Goal: Task Accomplishment & Management: Use online tool/utility

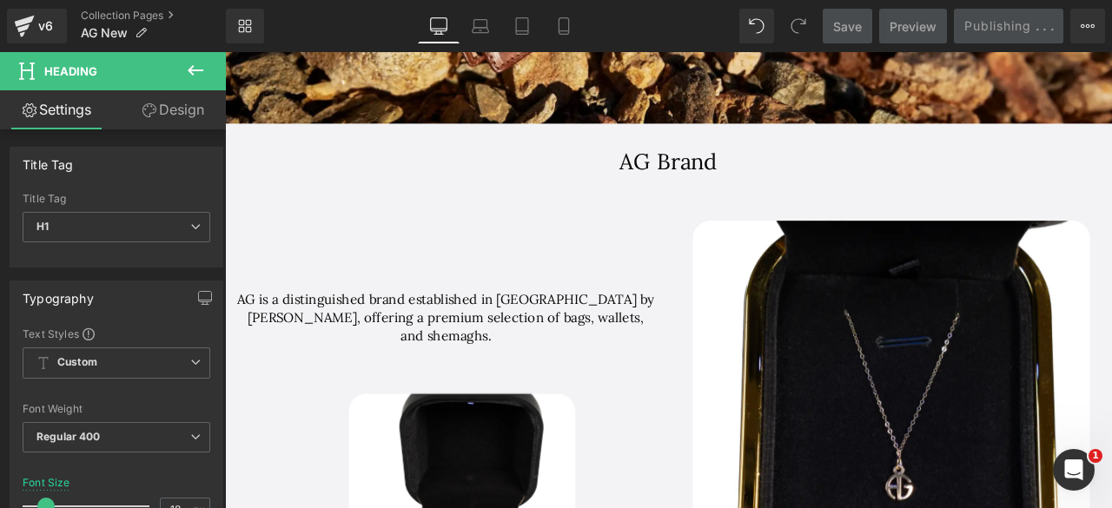
scroll to position [10635, 1037]
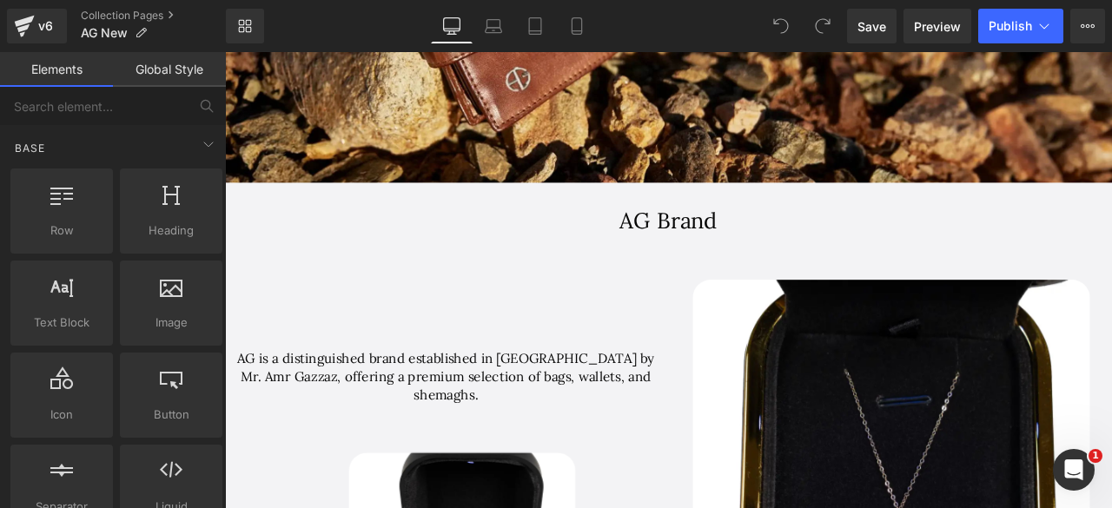
scroll to position [1143, 0]
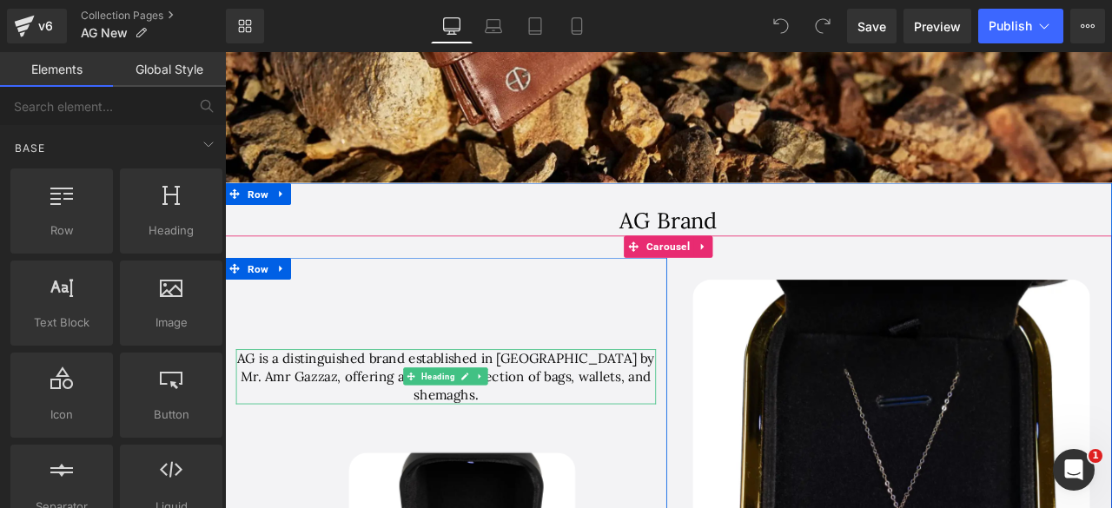
click at [667, 412] on h1 "AG is a distinguished brand established in Saudi Arabia by Mr. Amr Gazzaz, offe…" at bounding box center [487, 437] width 498 height 66
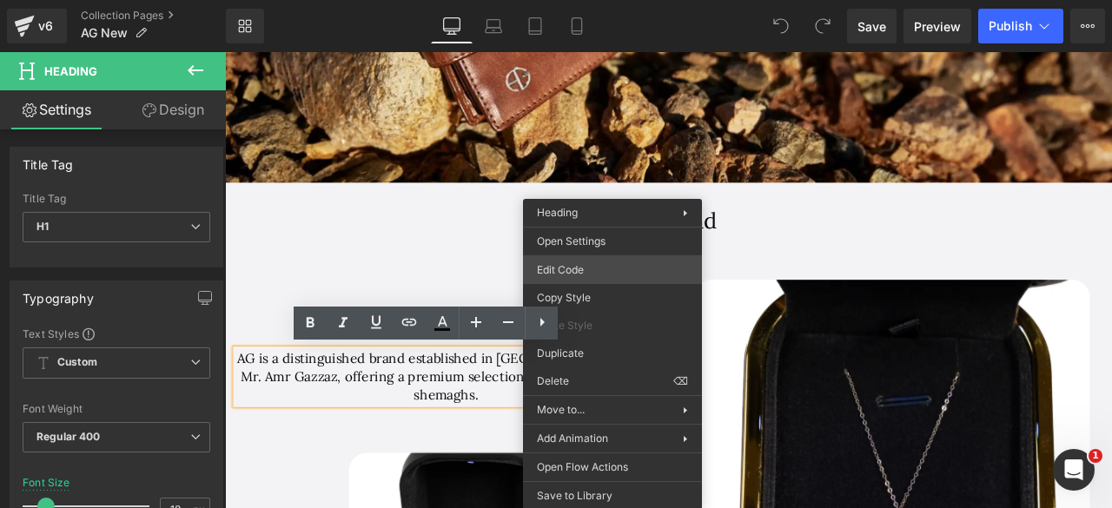
click at [562, 0] on div "You are previewing how the will restyle your page. You can not edit Elements in…" at bounding box center [556, 0] width 1112 height 0
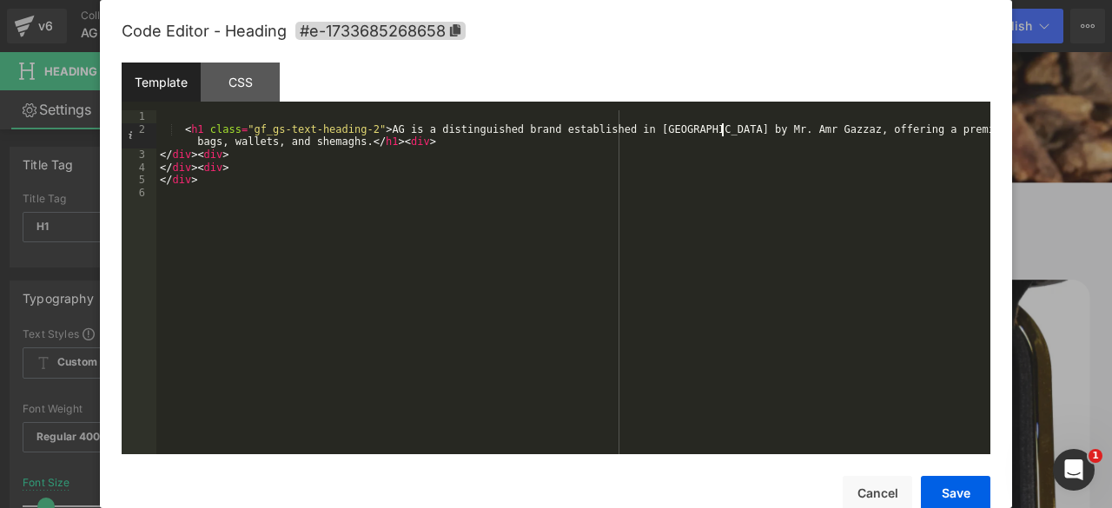
click at [723, 135] on div "< h1 class = "gf_gs-text-heading-2" > AG is a distinguished brand established i…" at bounding box center [573, 294] width 834 height 369
click at [731, 129] on div "< h1 class = "gf_gs-text-heading-2" > AG is a distinguished brand established i…" at bounding box center [573, 294] width 834 height 369
paste textarea
click at [931, 487] on button "Save" at bounding box center [956, 493] width 70 height 35
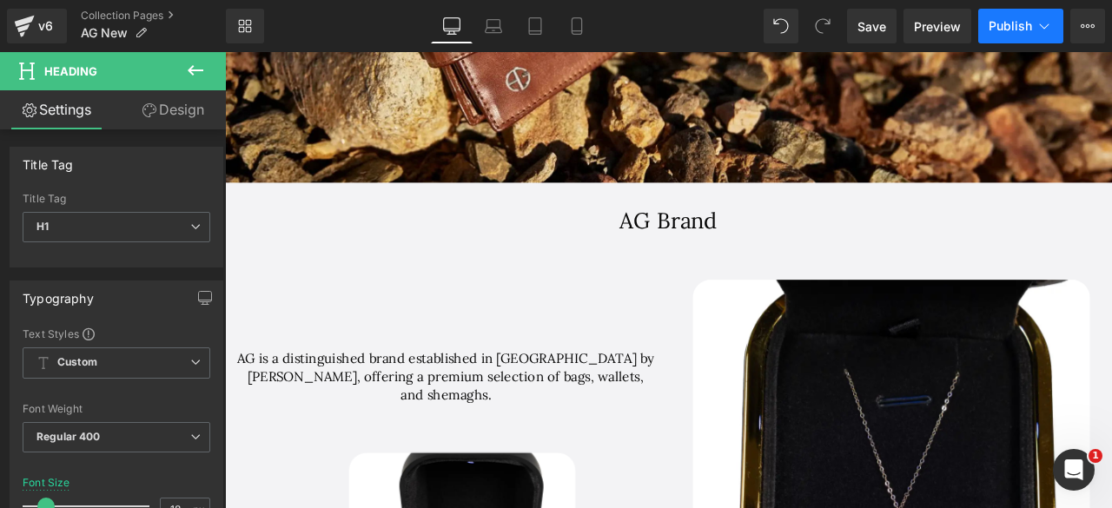
click at [1000, 30] on span "Publish" at bounding box center [1010, 26] width 43 height 14
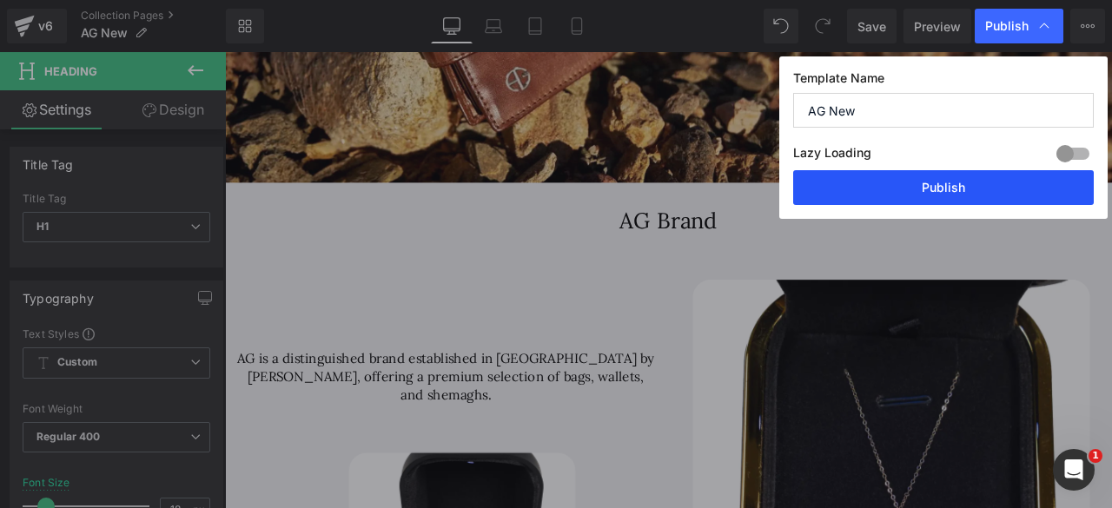
click at [916, 190] on button "Publish" at bounding box center [943, 187] width 301 height 35
